Goal: Complete application form: Complete application form

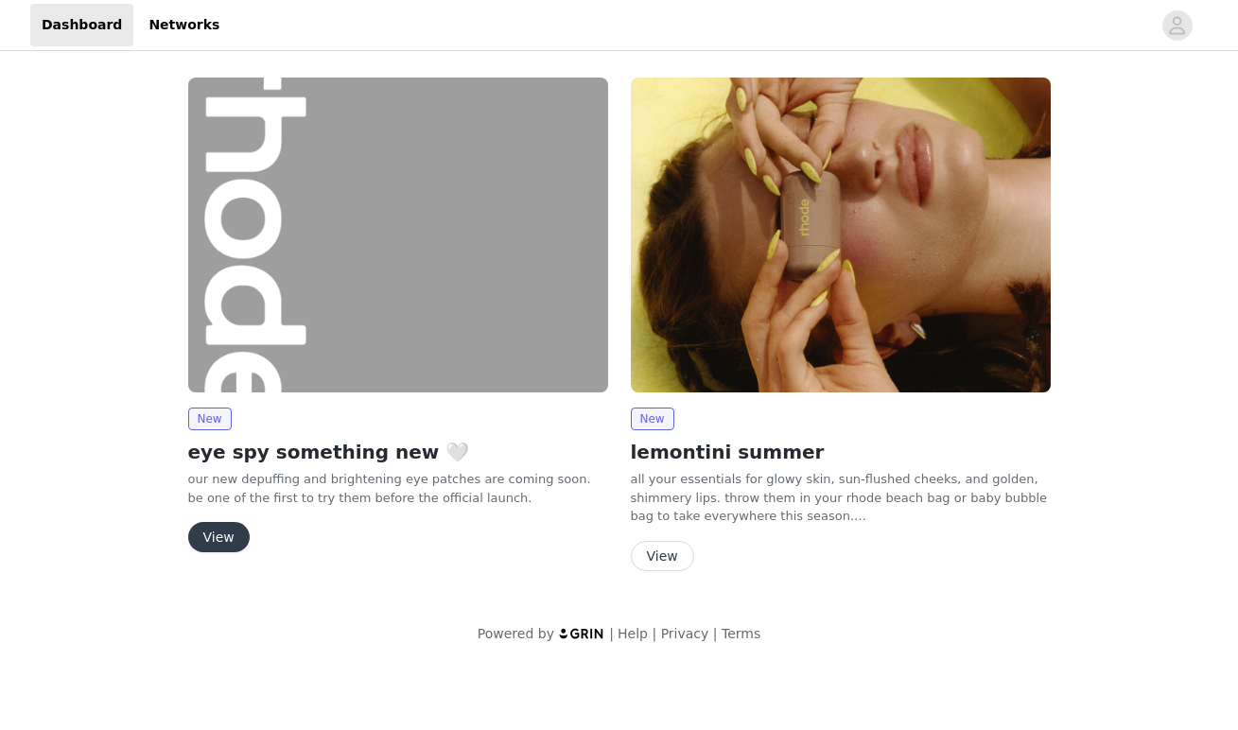
click at [657, 559] on button "View" at bounding box center [662, 556] width 63 height 30
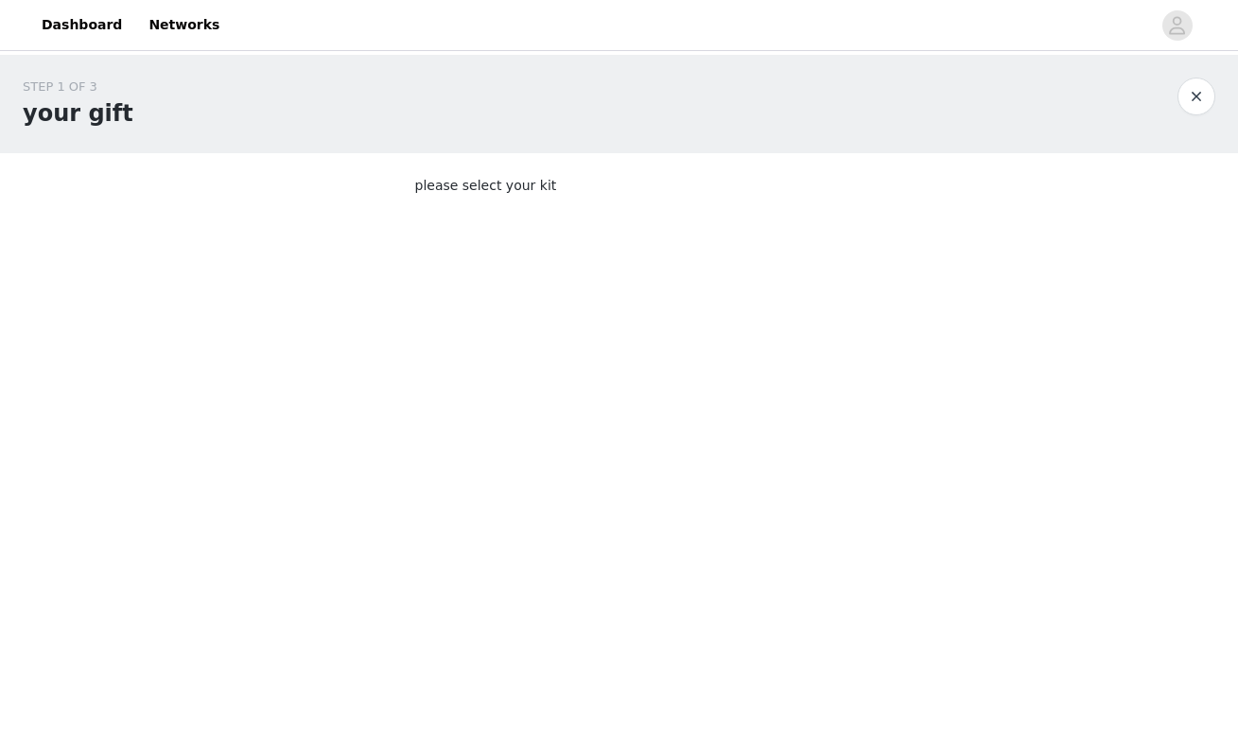
click at [516, 306] on body "Dashboard Networks STEP 1 OF 3 your gift please select your kit" at bounding box center [619, 365] width 1238 height 730
click at [1200, 96] on button "button" at bounding box center [1196, 97] width 38 height 38
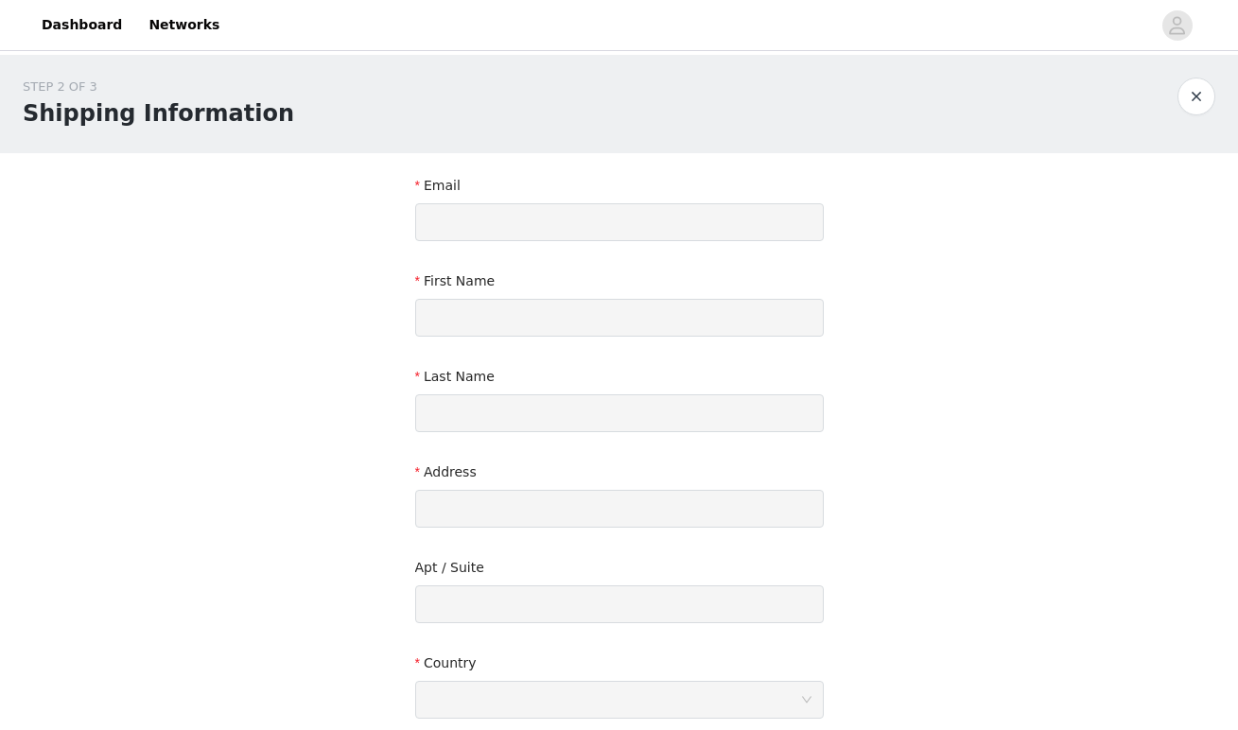
click at [1207, 95] on button "button" at bounding box center [1196, 97] width 38 height 38
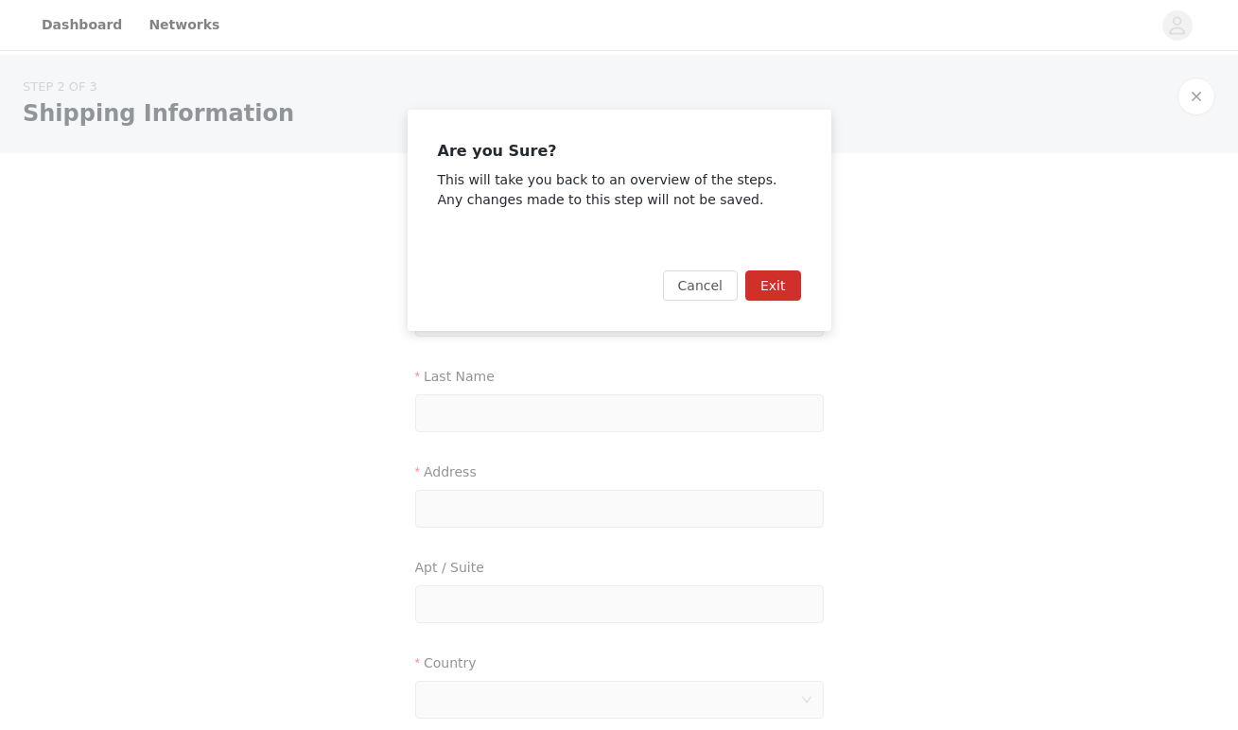
click at [782, 280] on button "Exit" at bounding box center [773, 285] width 56 height 30
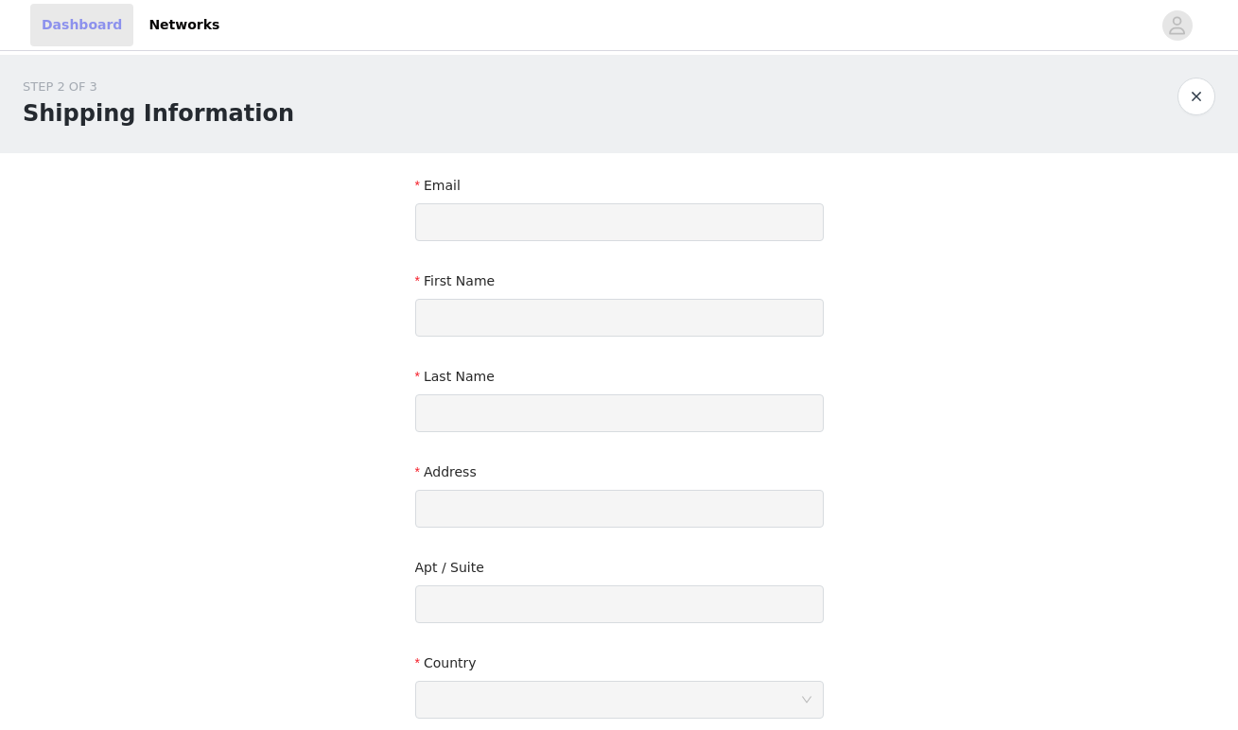
click at [76, 34] on link "Dashboard" at bounding box center [81, 25] width 103 height 43
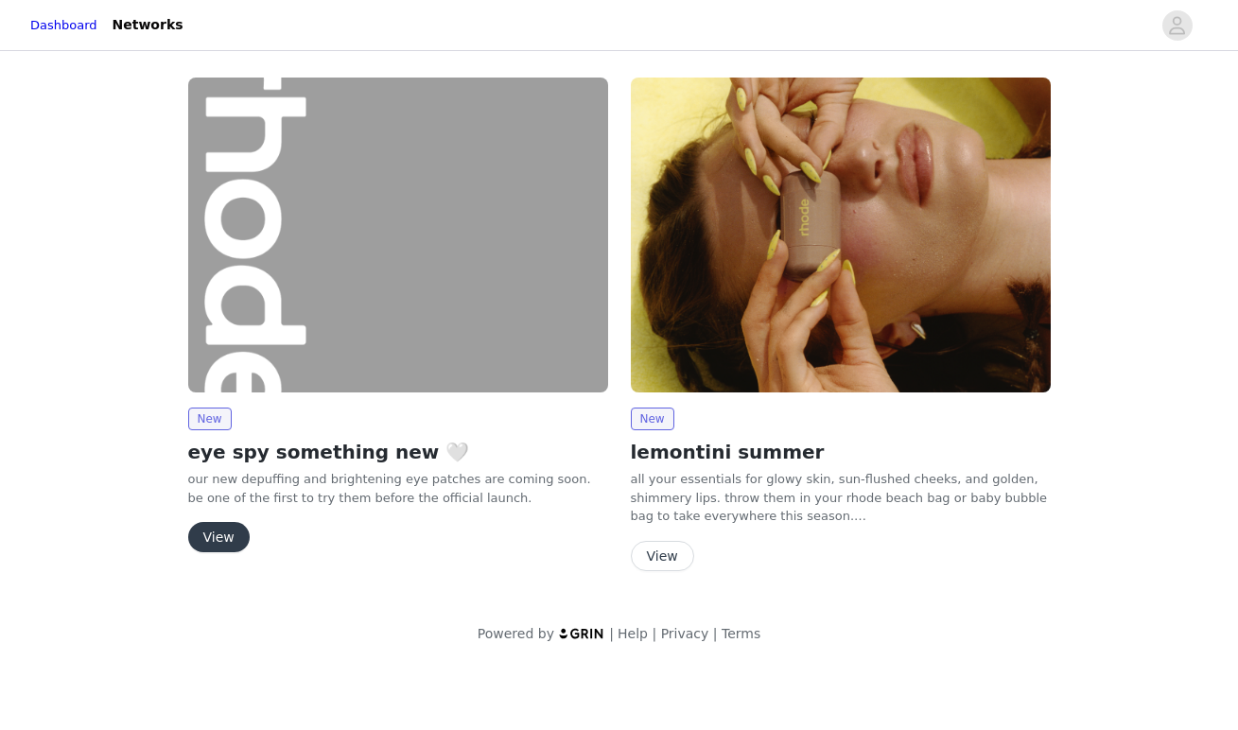
click at [215, 526] on button "View" at bounding box center [218, 537] width 61 height 30
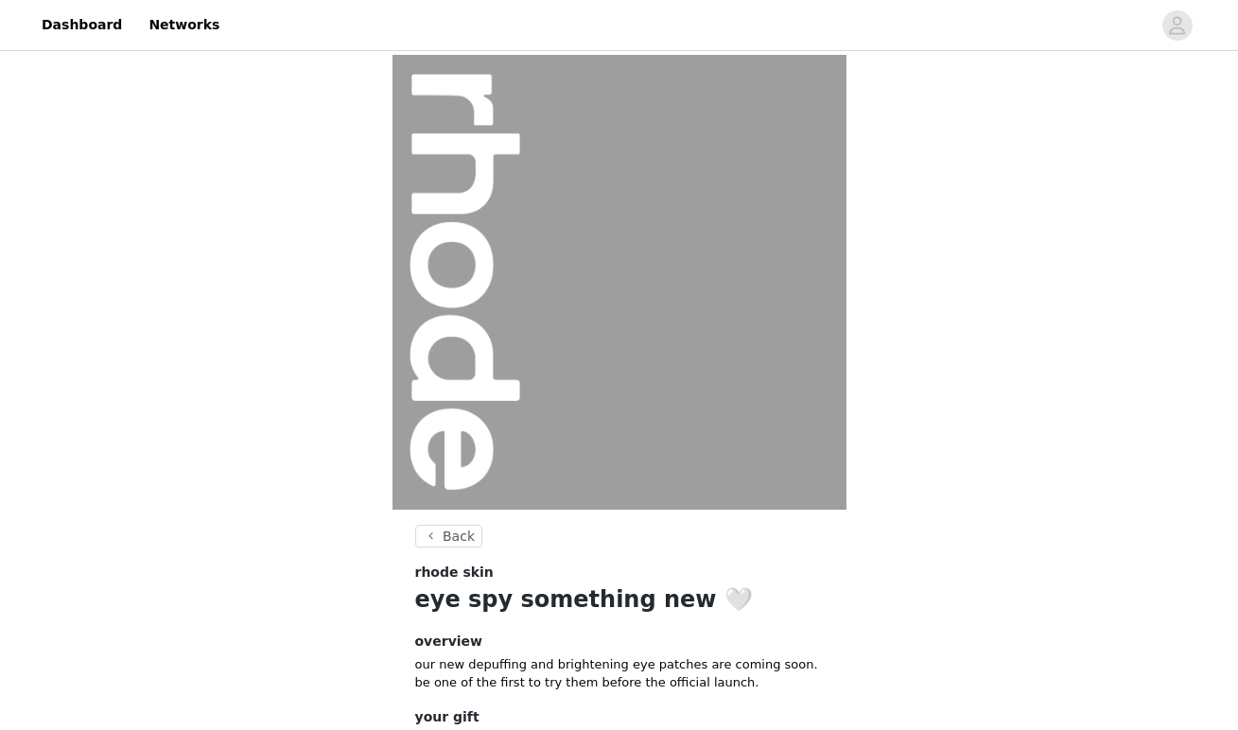
scroll to position [148, 0]
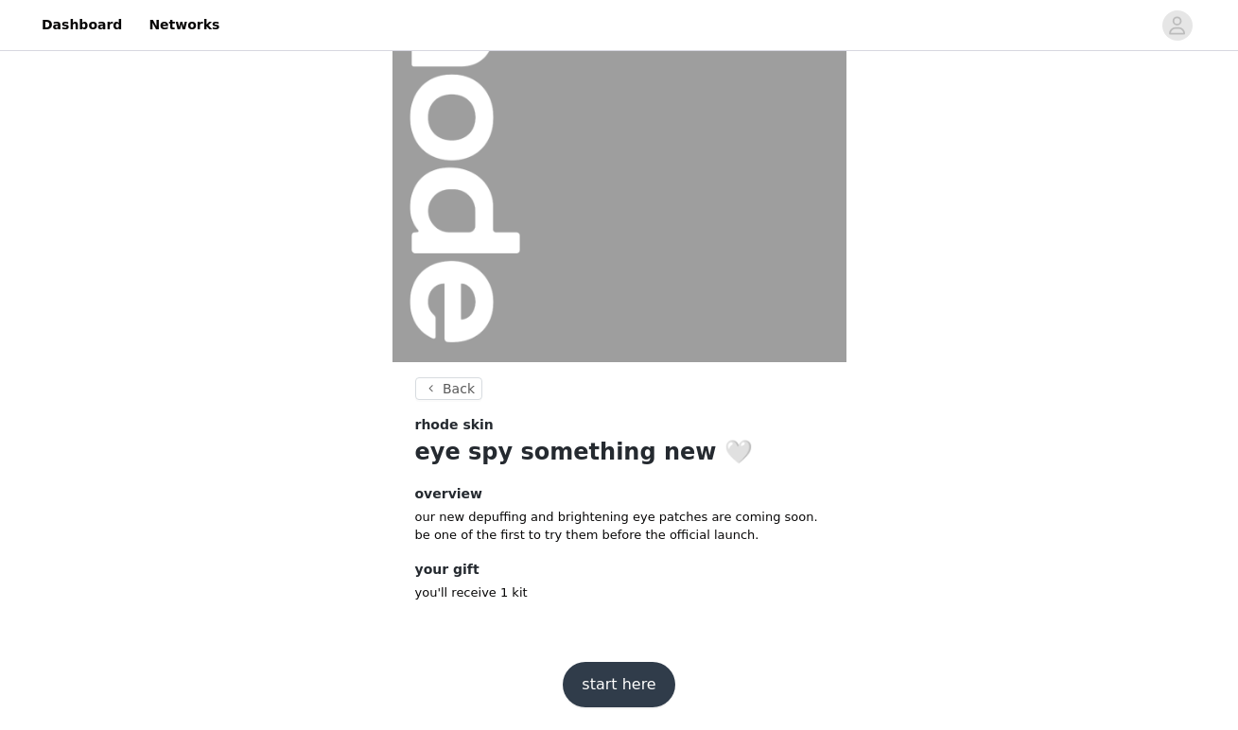
click at [616, 683] on button "start here" at bounding box center [619, 684] width 112 height 45
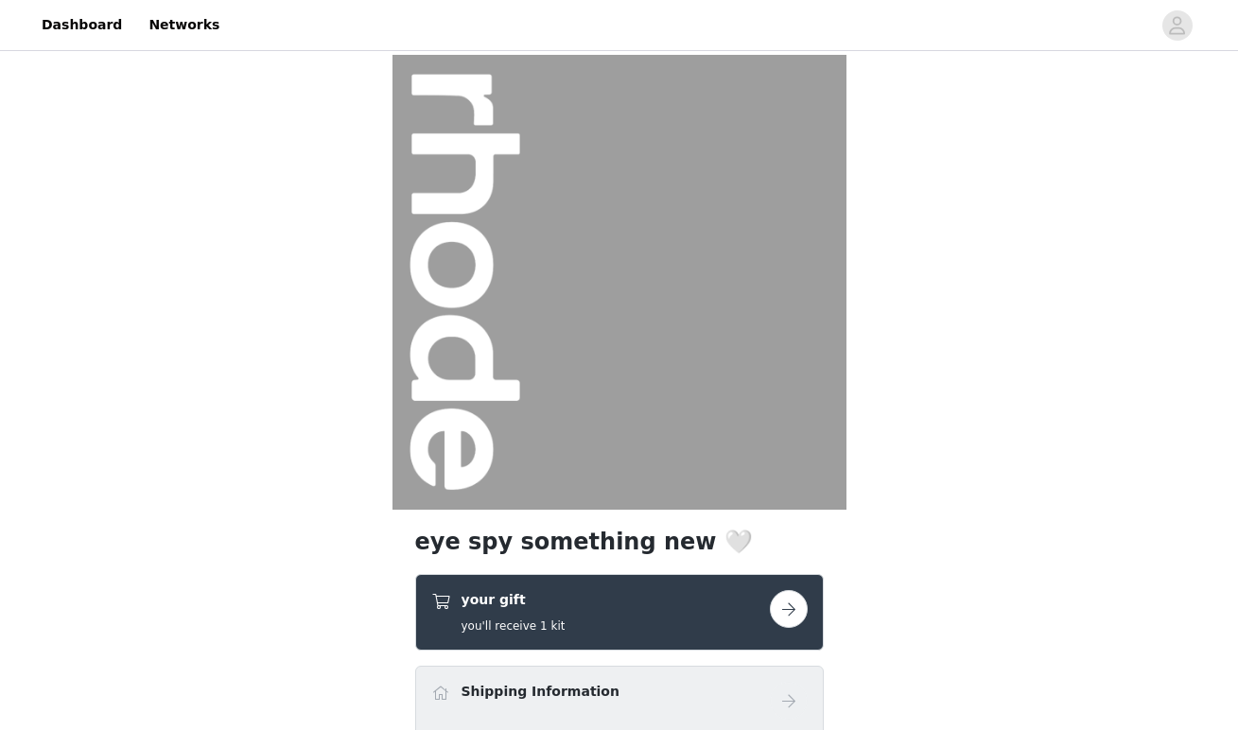
scroll to position [251, 0]
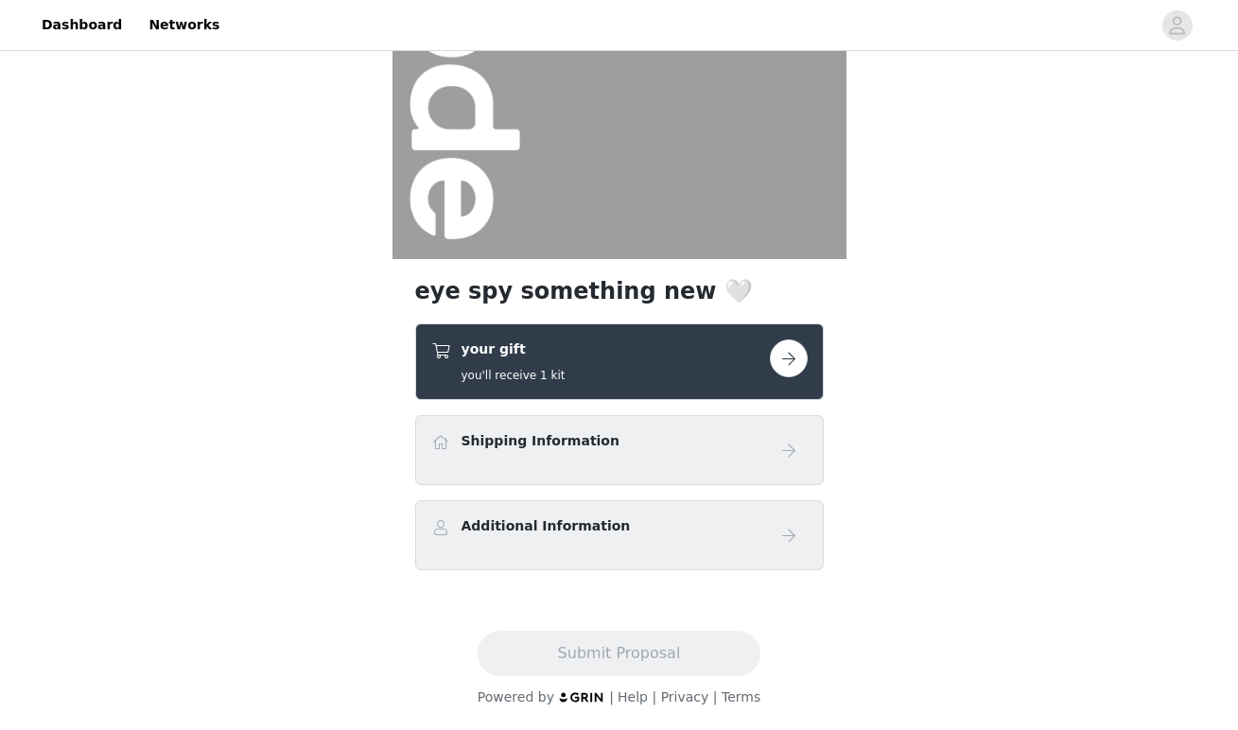
click at [789, 363] on button "button" at bounding box center [789, 358] width 38 height 38
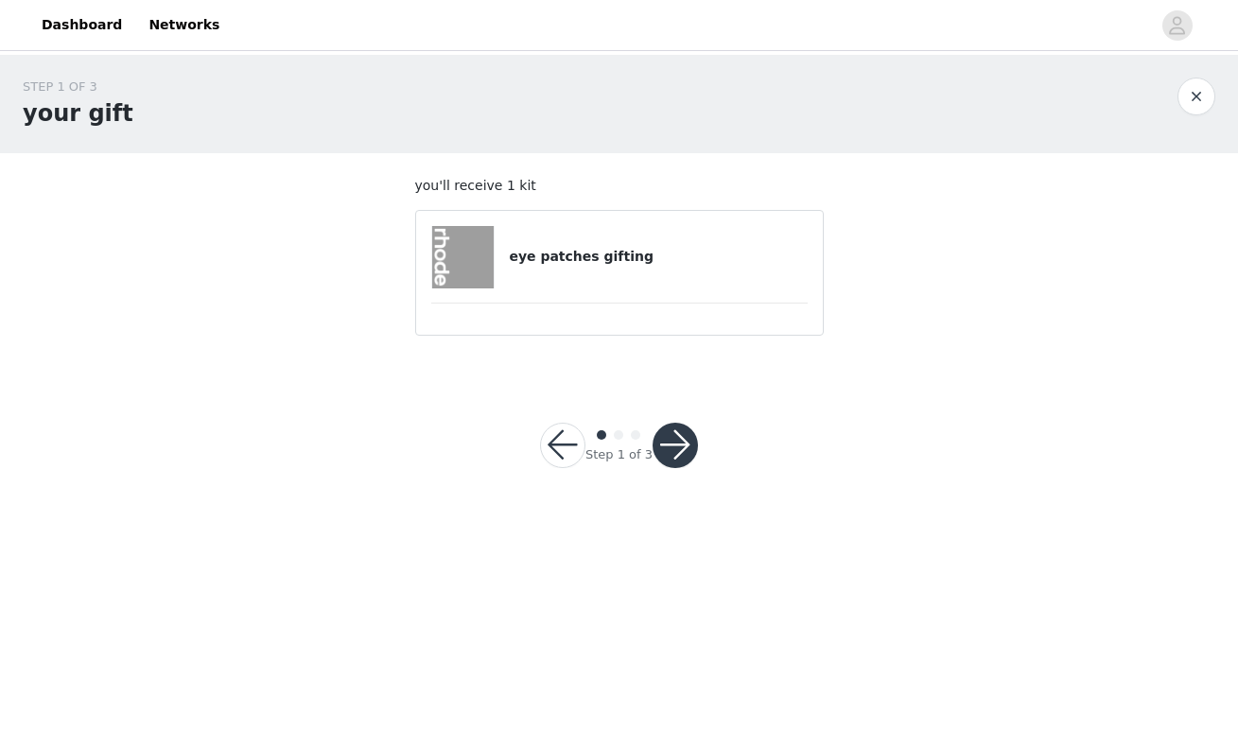
click at [696, 245] on div "eye patches gifting" at bounding box center [619, 257] width 376 height 62
click at [682, 453] on button "button" at bounding box center [674, 445] width 45 height 45
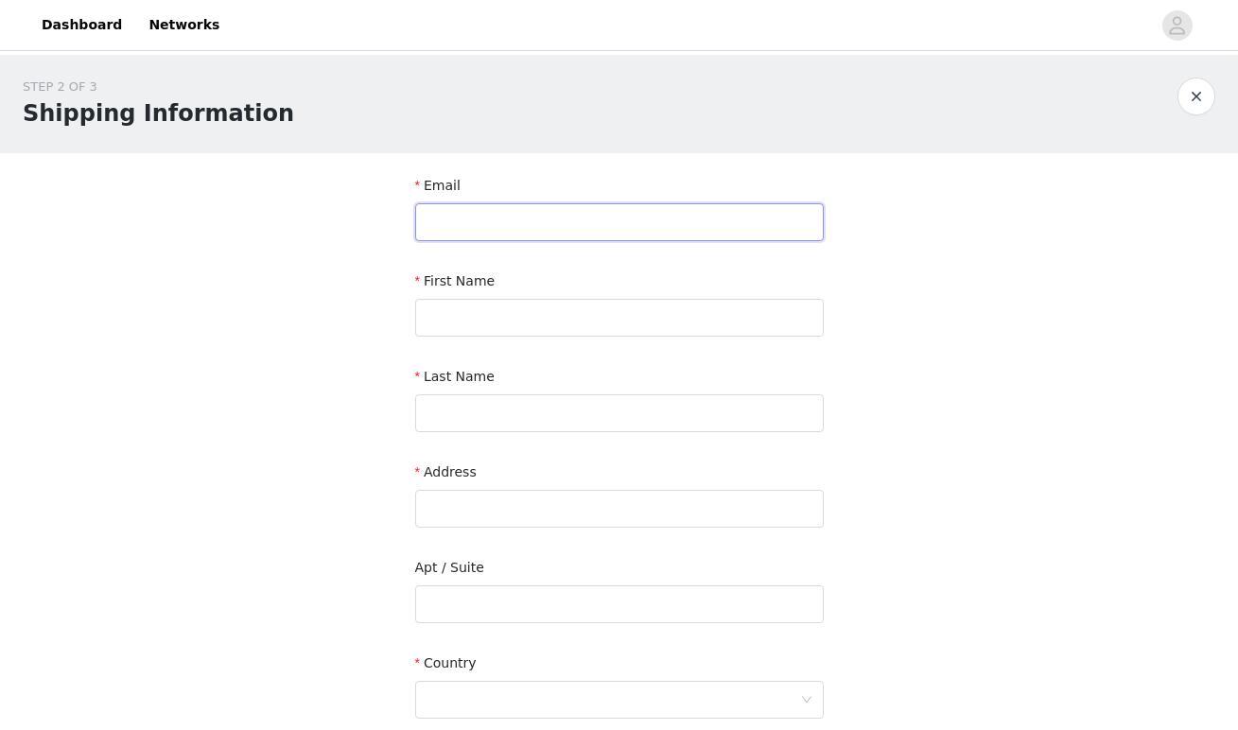
click at [644, 230] on input "text" at bounding box center [619, 222] width 408 height 38
type input "callahan.rahm@teamwass.com"
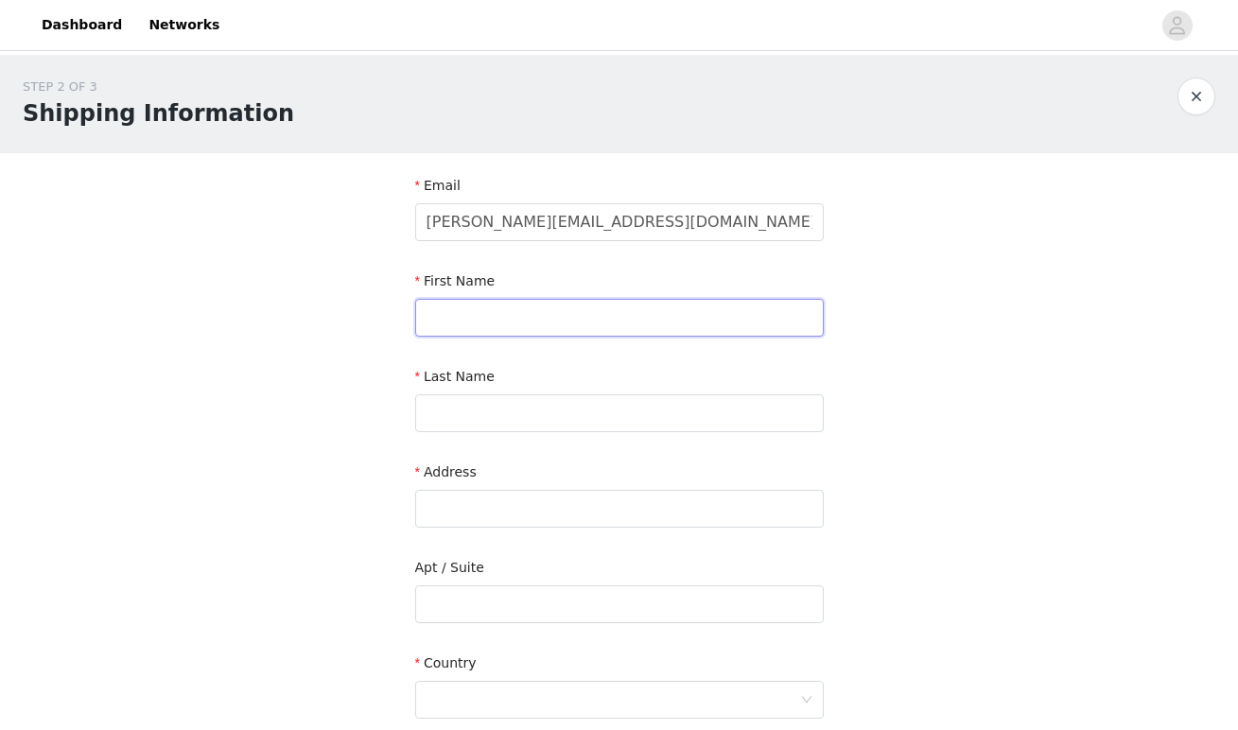
click at [613, 307] on input "text" at bounding box center [619, 318] width 408 height 38
type input "Callahan"
click at [624, 416] on input "text" at bounding box center [619, 413] width 408 height 38
type input "Rahm"
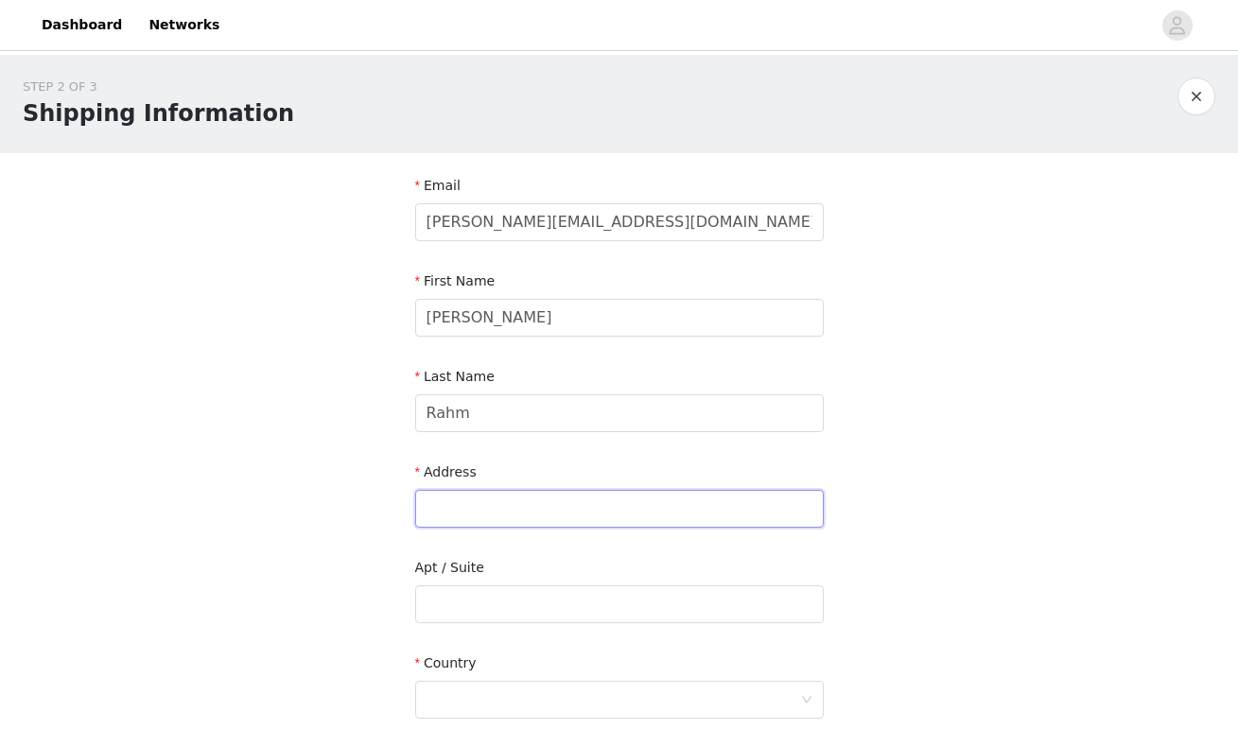
click at [479, 512] on input "text" at bounding box center [619, 509] width 408 height 38
type input "2990 Blackburn St"
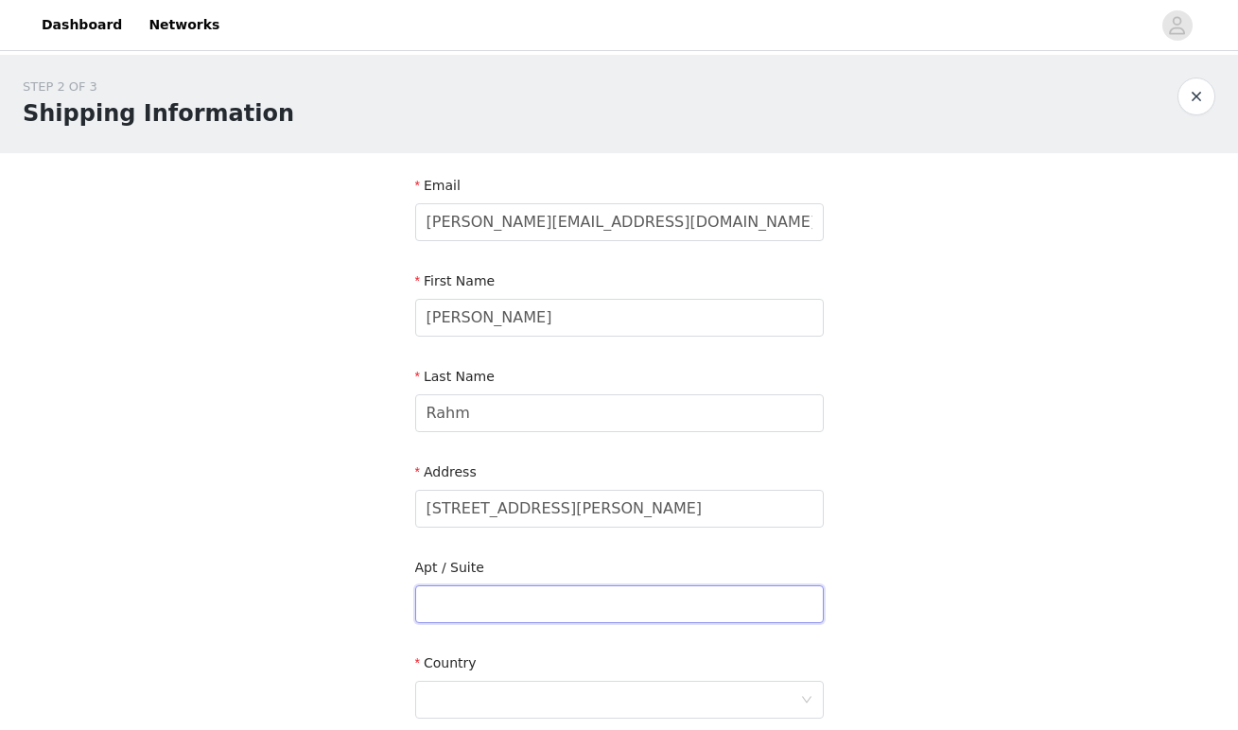
click at [549, 599] on input "text" at bounding box center [619, 604] width 408 height 38
type input "2113"
click at [497, 696] on div at bounding box center [612, 700] width 373 height 36
type input "United"
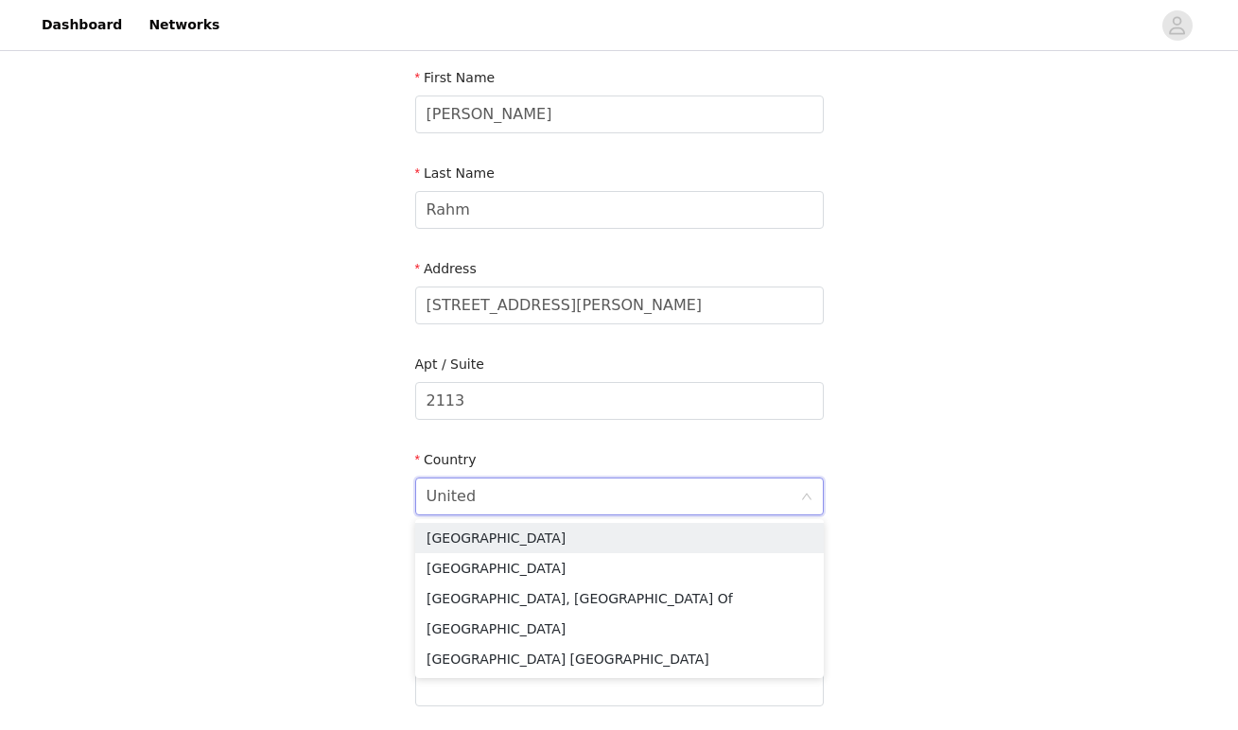
scroll to position [243, 0]
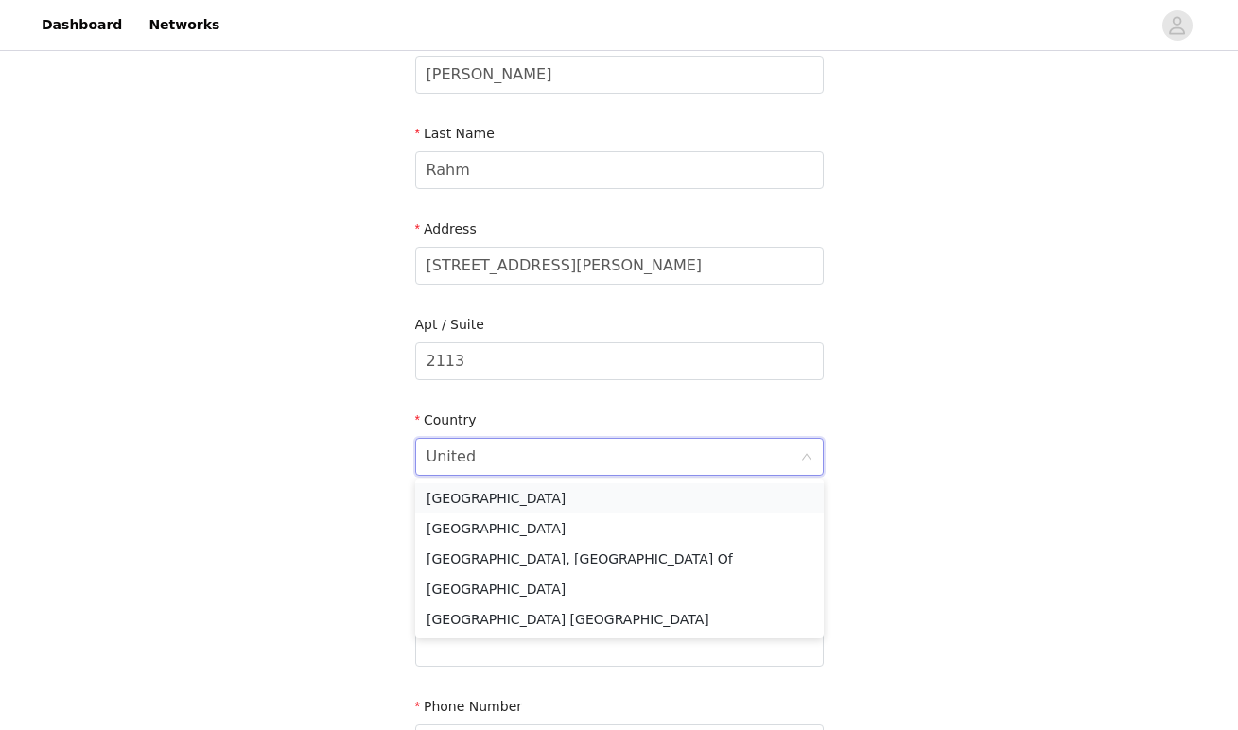
click at [531, 499] on li "United States" at bounding box center [619, 498] width 408 height 30
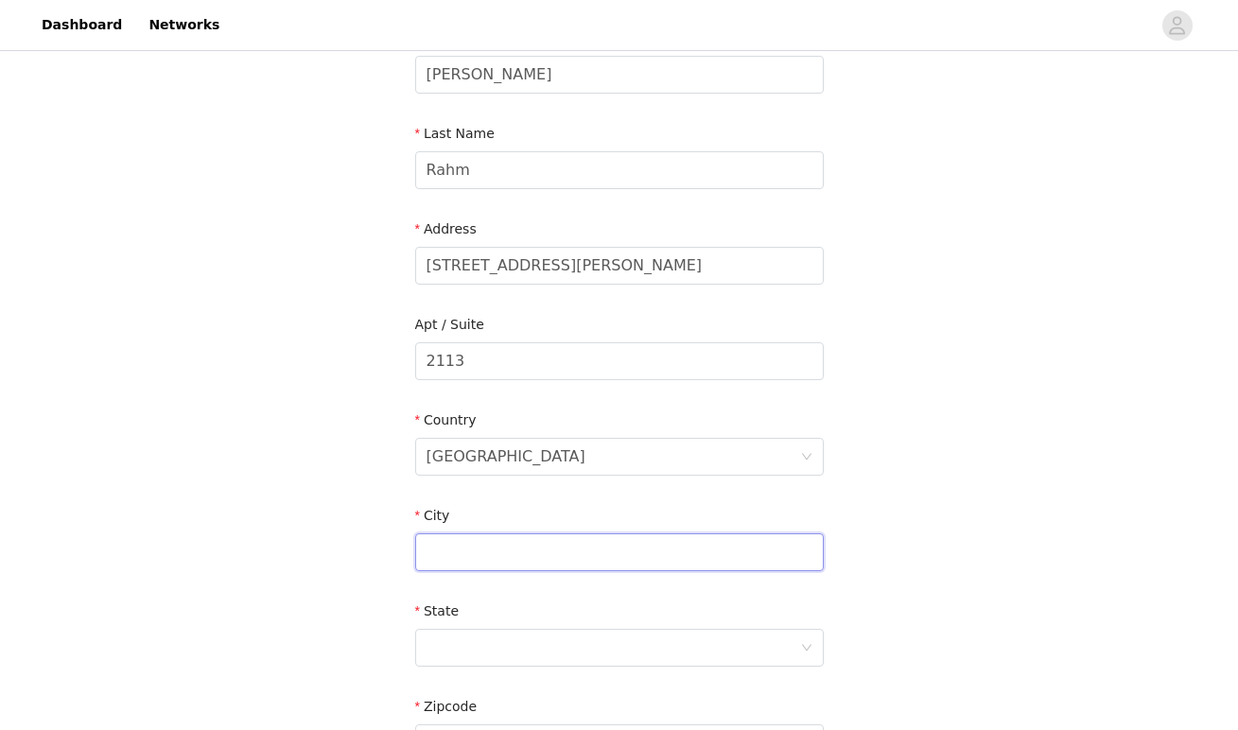
click at [529, 555] on input "text" at bounding box center [619, 552] width 408 height 38
type input "Dallas"
click at [527, 652] on div at bounding box center [612, 648] width 373 height 36
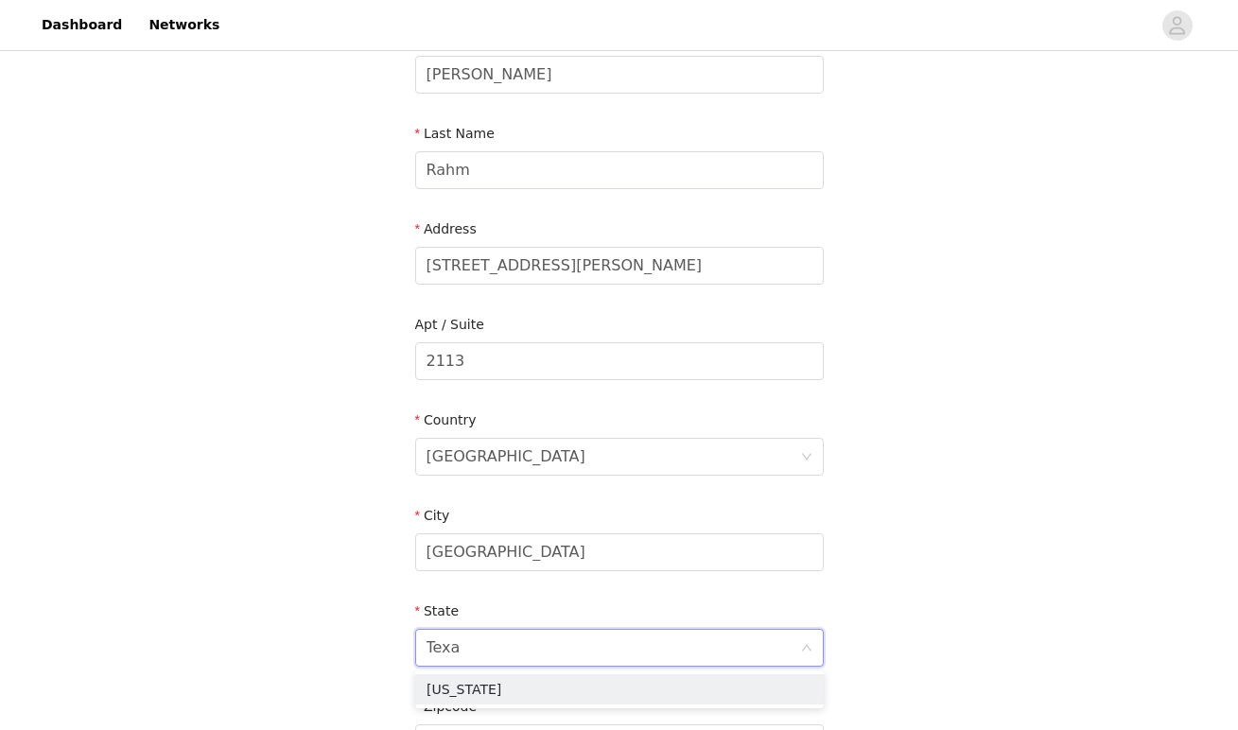
type input "Texas"
click at [554, 685] on li "Texas" at bounding box center [619, 689] width 408 height 30
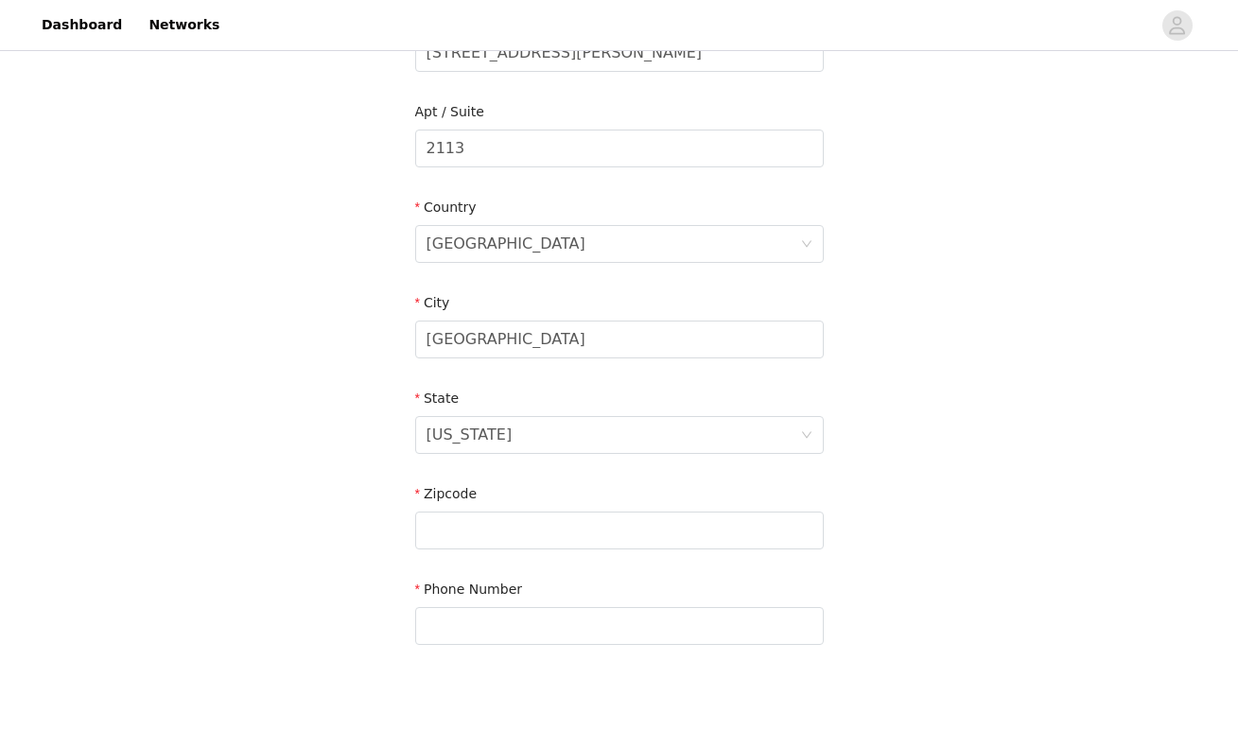
scroll to position [458, 0]
click at [563, 524] on input "text" at bounding box center [619, 529] width 408 height 38
type input "75204"
click at [549, 631] on input "text" at bounding box center [619, 624] width 408 height 38
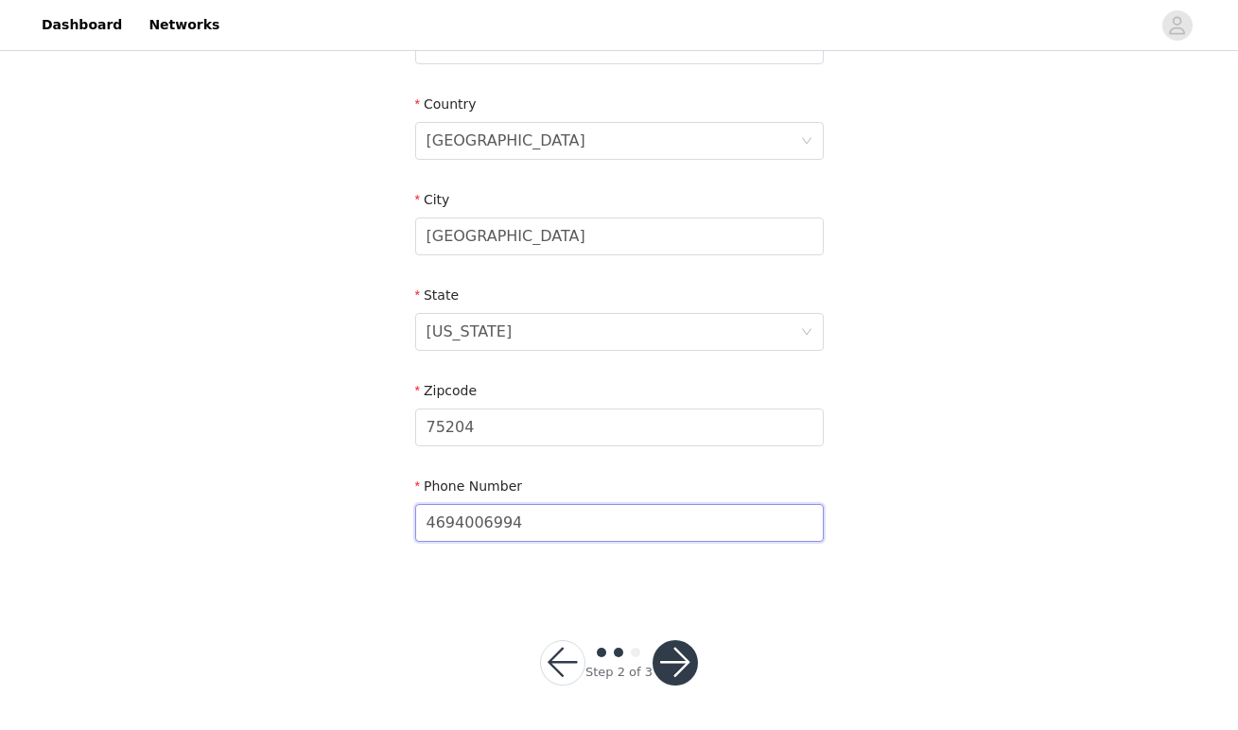
type input "4694006994"
click at [683, 660] on button "button" at bounding box center [674, 662] width 45 height 45
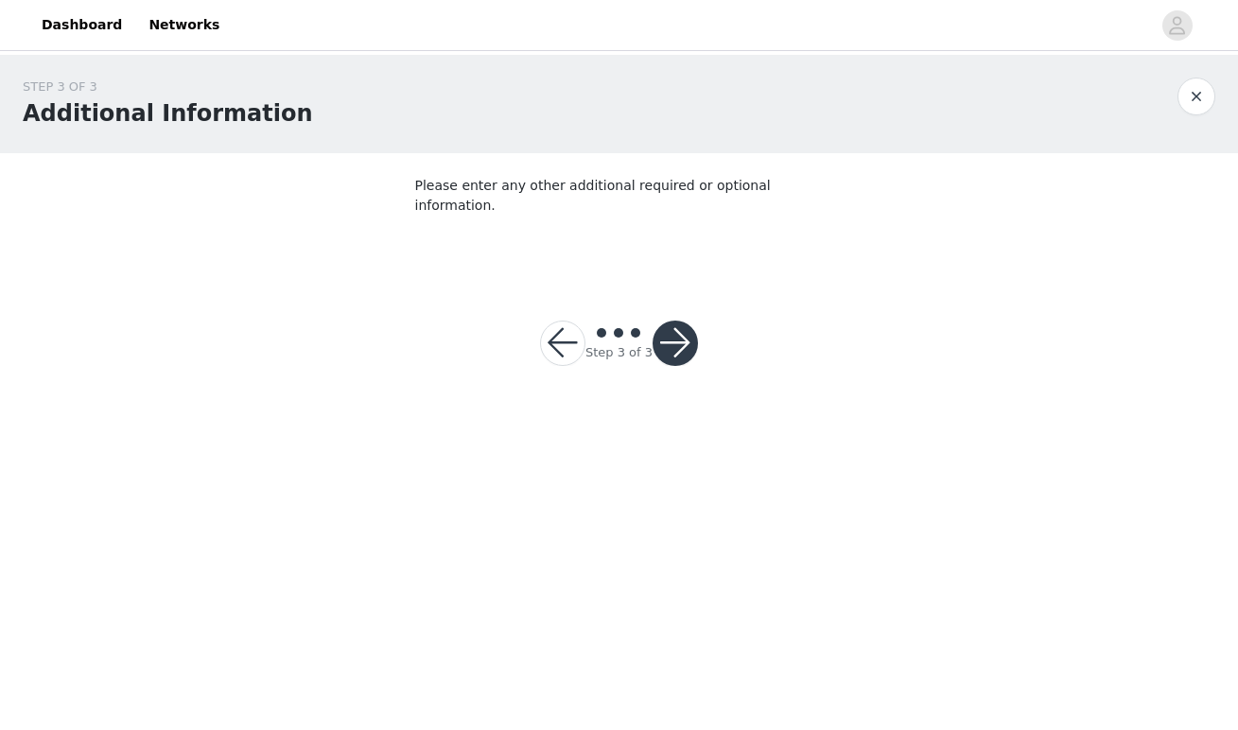
click at [649, 213] on section "Please enter any other additional required or optional information." at bounding box center [619, 214] width 454 height 122
click at [668, 321] on button "button" at bounding box center [674, 343] width 45 height 45
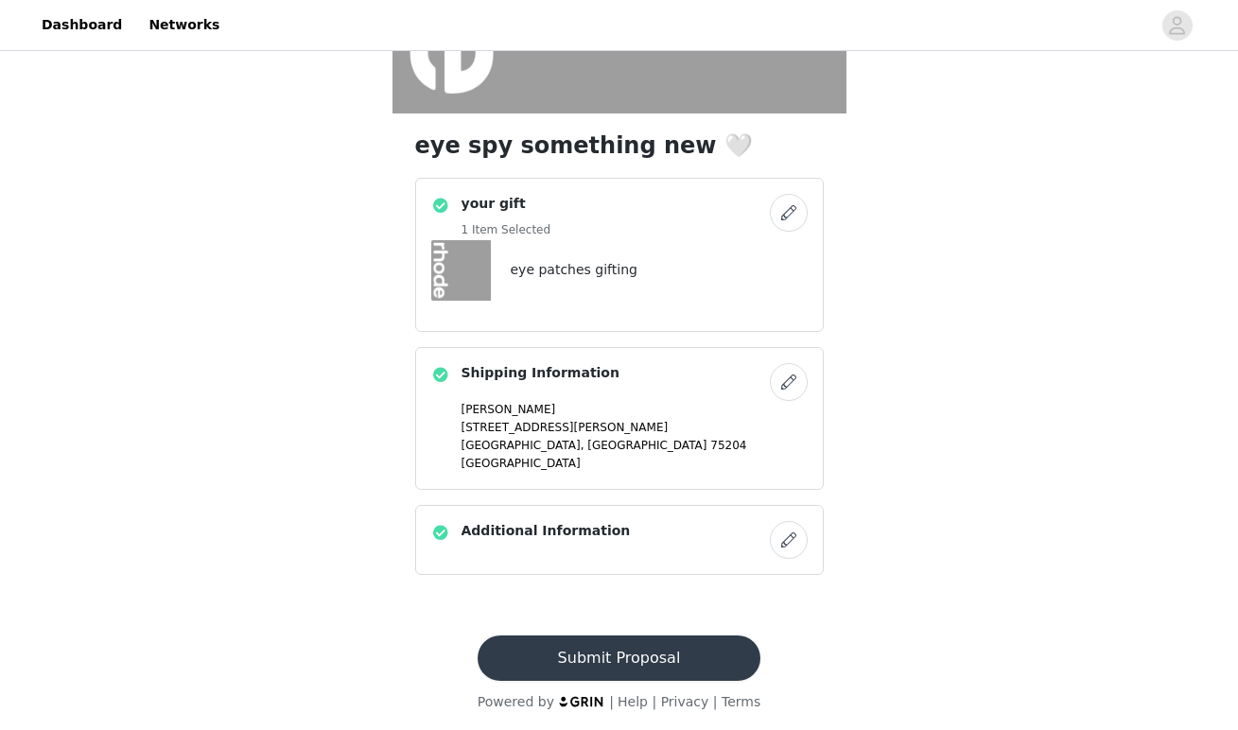
scroll to position [400, 0]
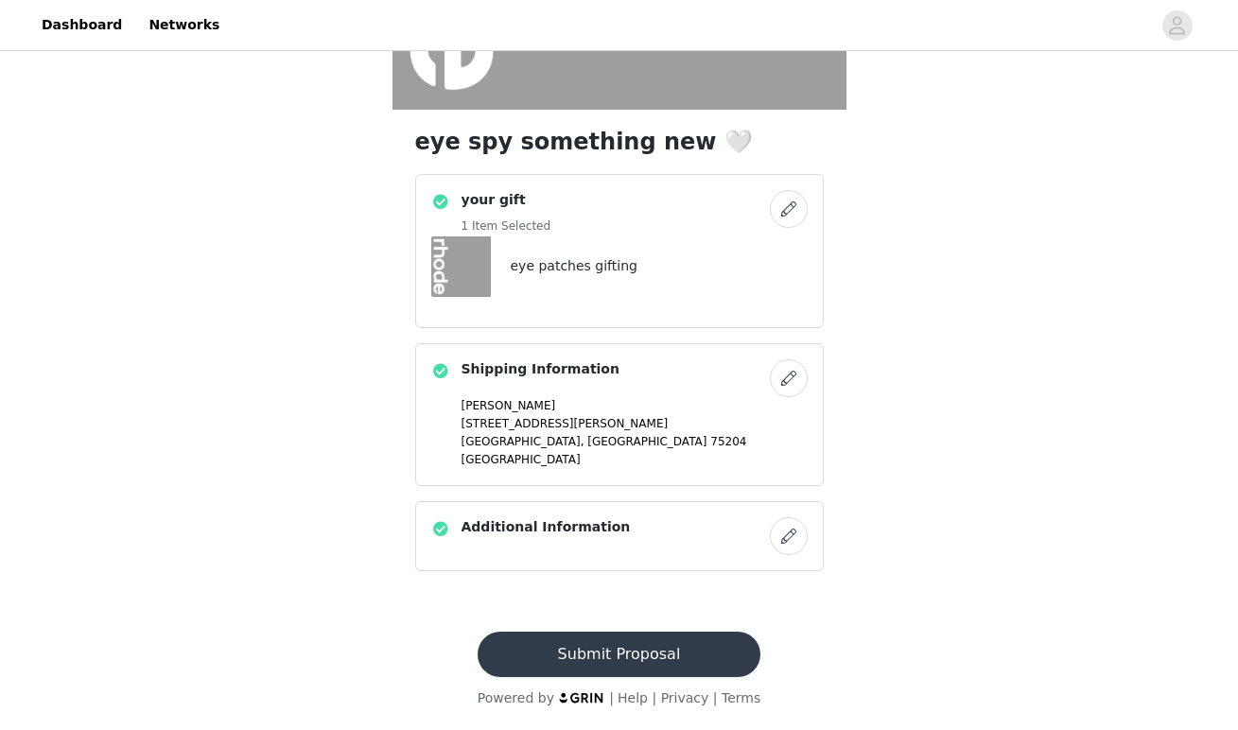
click at [614, 653] on button "Submit Proposal" at bounding box center [618, 654] width 283 height 45
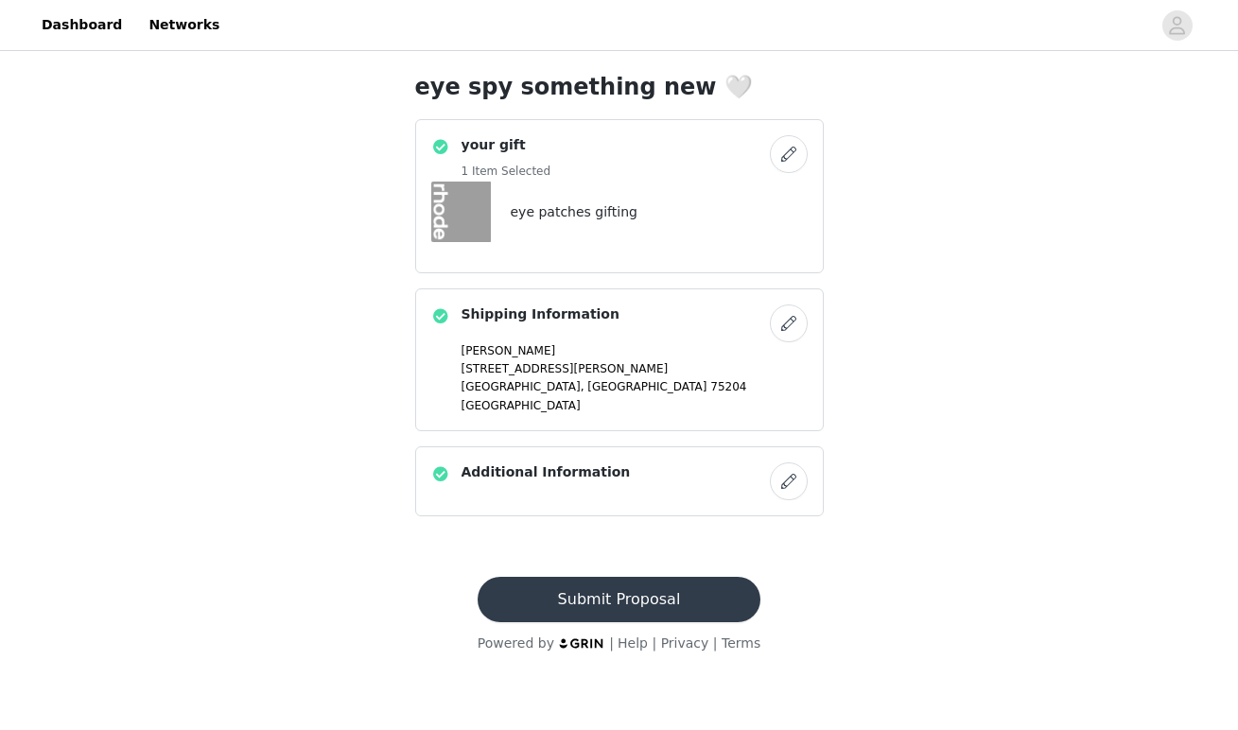
scroll to position [0, 0]
